Goal: Task Accomplishment & Management: Use online tool/utility

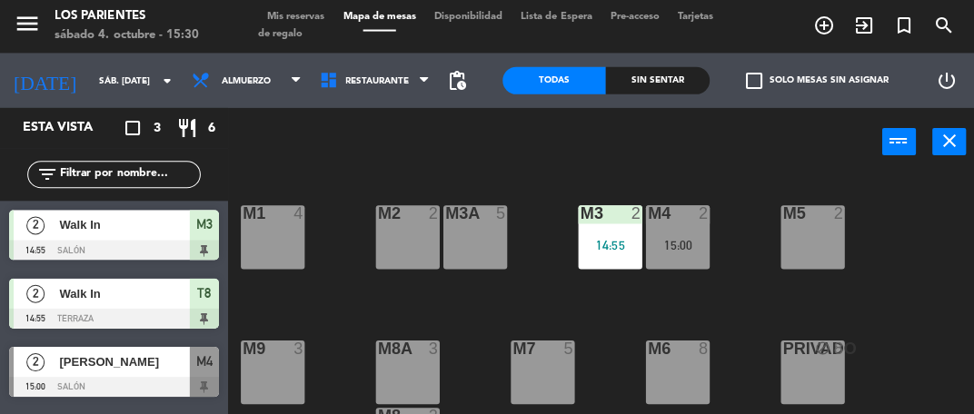
scroll to position [107, 0]
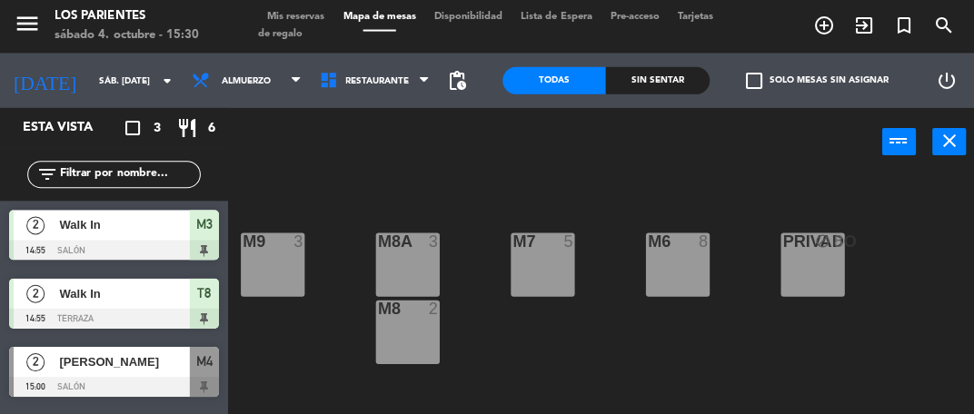
click at [134, 360] on span "[PERSON_NAME]" at bounding box center [124, 362] width 130 height 19
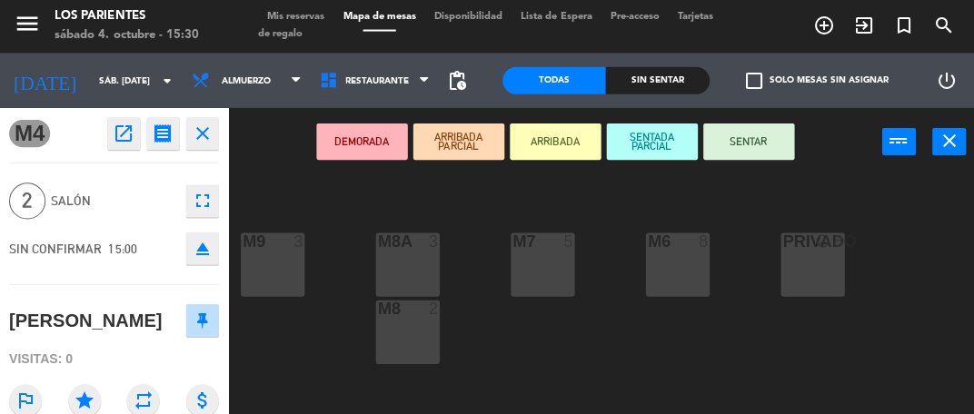
click at [765, 130] on button "SENTAR" at bounding box center [746, 142] width 91 height 36
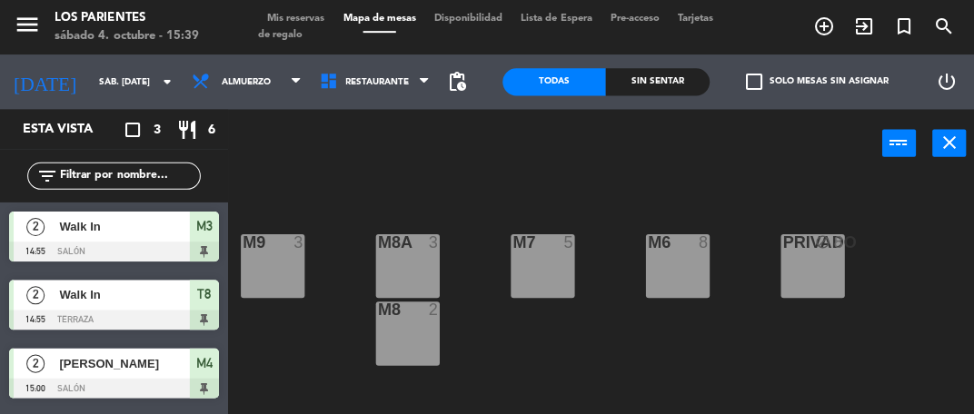
scroll to position [0, 0]
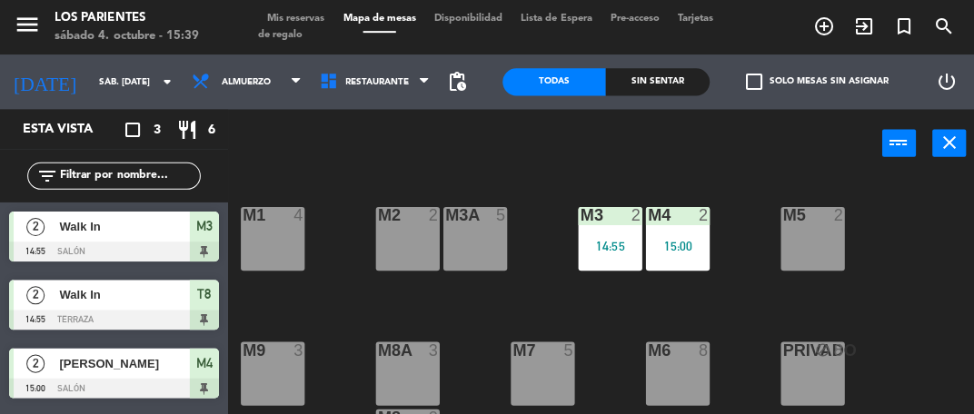
click at [264, 230] on div "M1 4" at bounding box center [272, 238] width 64 height 64
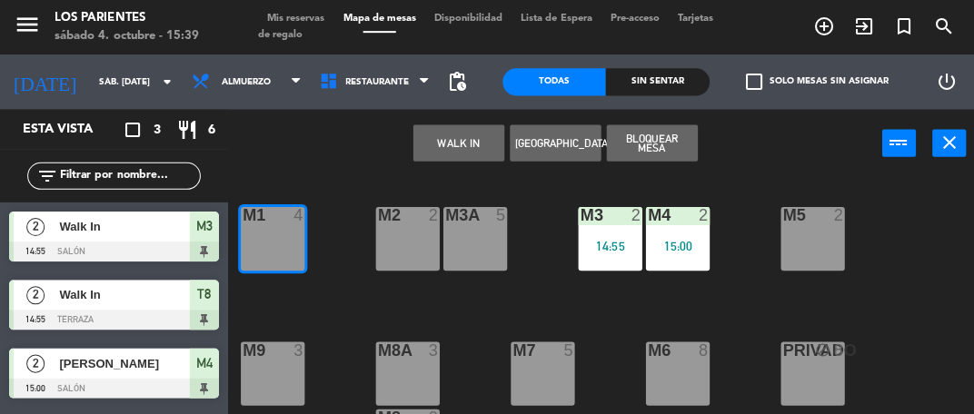
click at [444, 136] on button "WALK IN" at bounding box center [457, 142] width 91 height 36
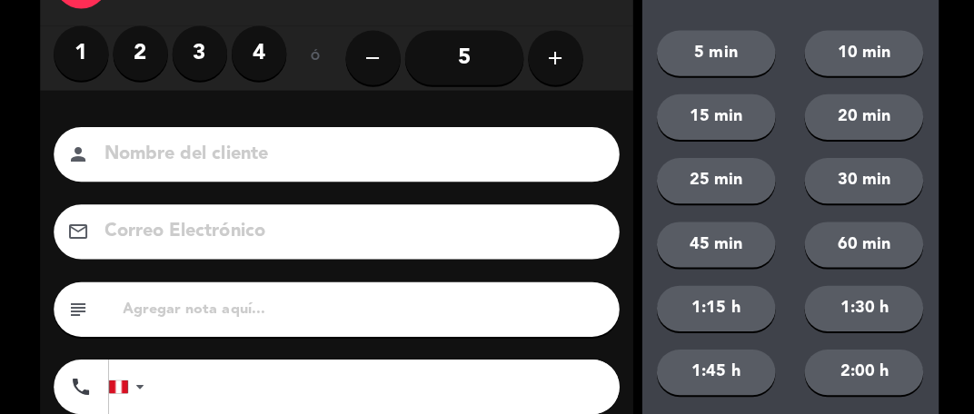
scroll to position [87, 0]
click at [137, 56] on label "2" at bounding box center [140, 52] width 55 height 55
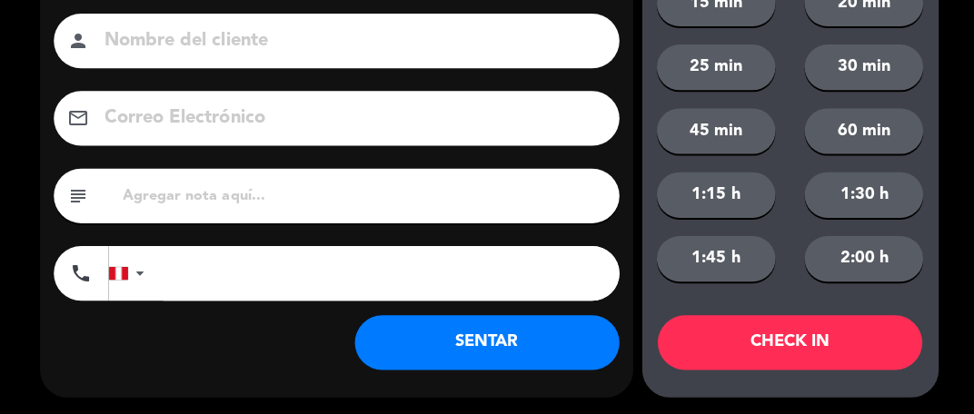
click at [448, 352] on button "SENTAR" at bounding box center [485, 341] width 264 height 55
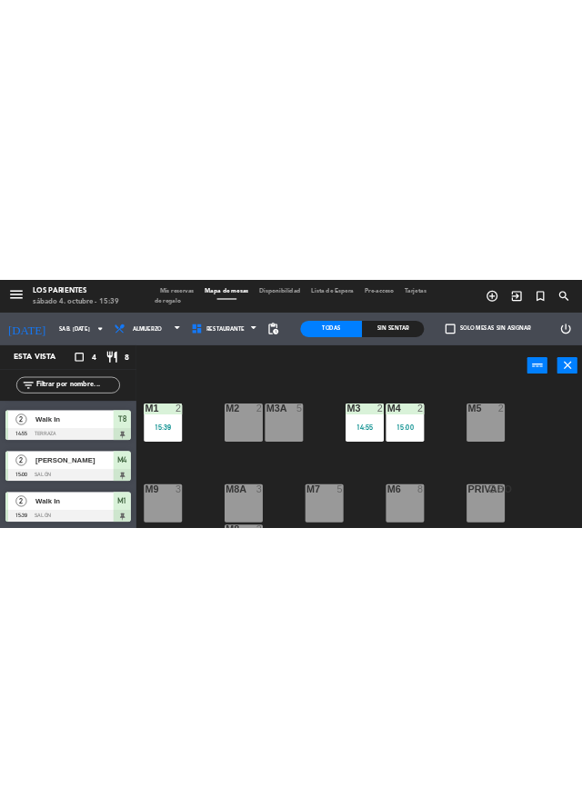
scroll to position [0, 0]
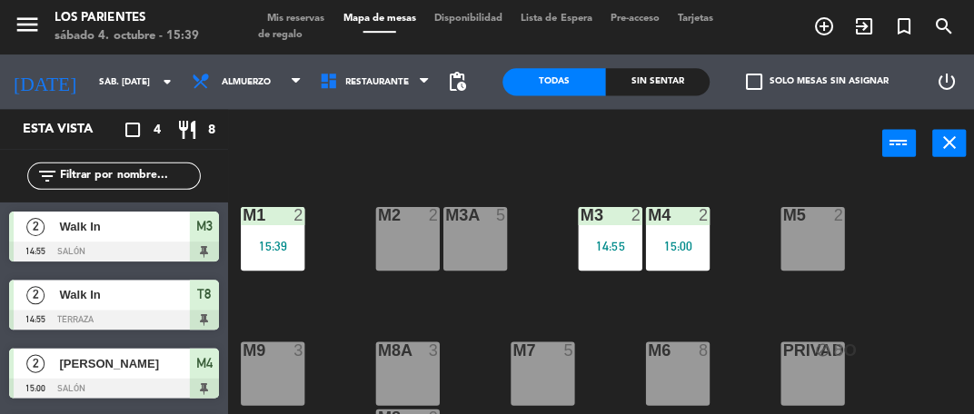
click at [615, 244] on div "14:55" at bounding box center [608, 245] width 64 height 13
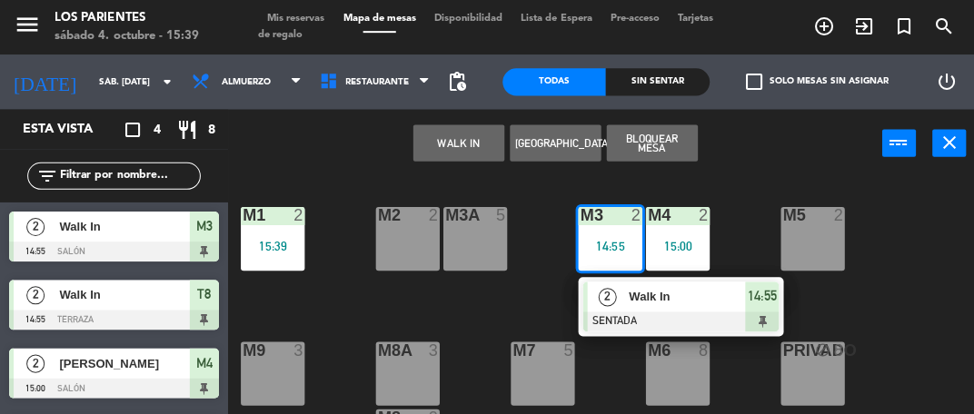
click at [78, 241] on div at bounding box center [113, 251] width 209 height 20
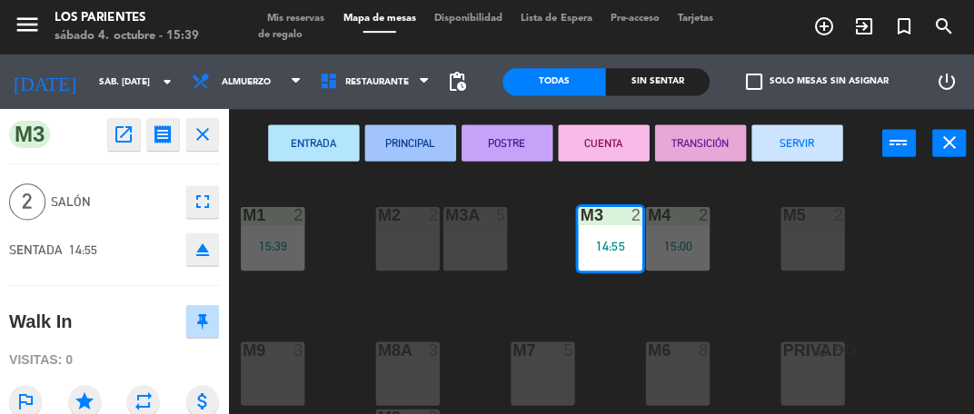
click at [788, 156] on button "SERVIR" at bounding box center [794, 142] width 91 height 36
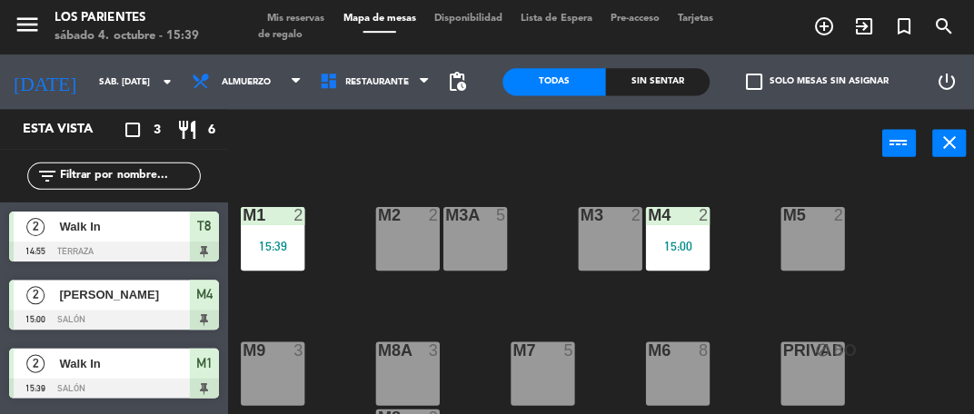
click at [66, 320] on div at bounding box center [113, 319] width 209 height 20
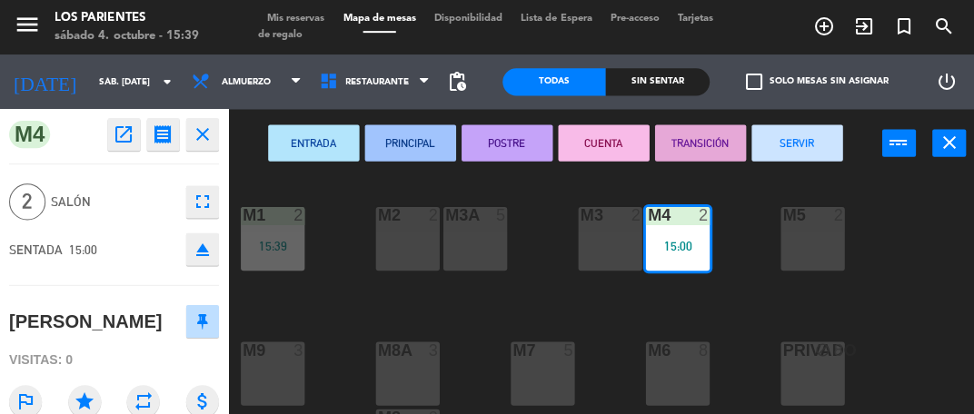
click at [791, 157] on button "SERVIR" at bounding box center [794, 142] width 91 height 36
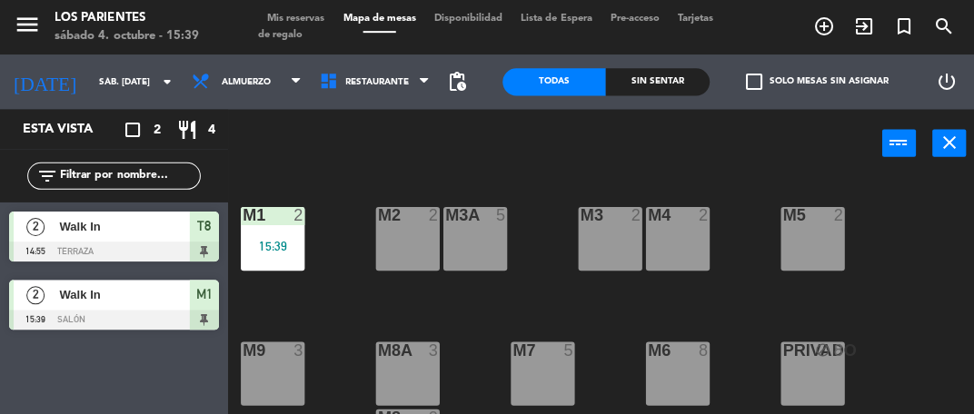
click at [84, 249] on div at bounding box center [113, 251] width 209 height 20
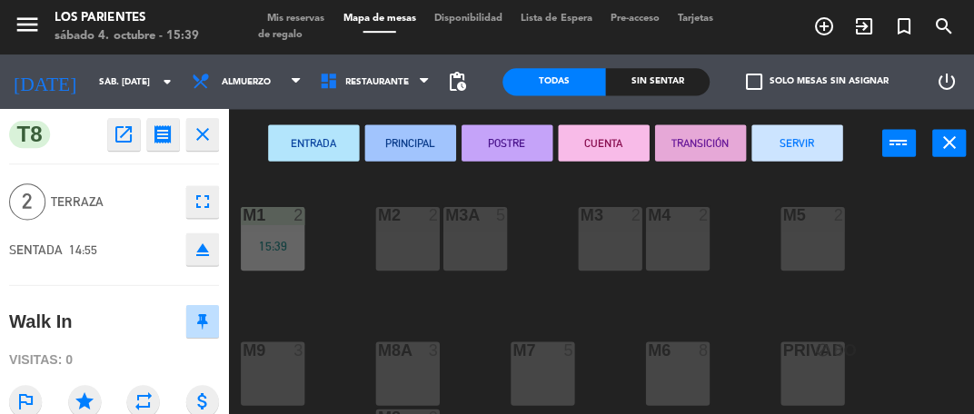
click at [778, 147] on button "SERVIR" at bounding box center [794, 142] width 91 height 36
